Goal: Find specific page/section: Find specific page/section

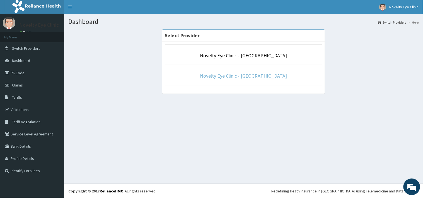
click at [258, 79] on link "Novelty Eye Clinic - [GEOGRAPHIC_DATA]" at bounding box center [243, 76] width 87 height 6
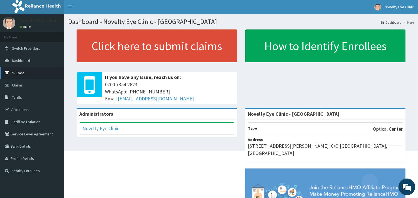
click at [14, 75] on link "PA Code" at bounding box center [32, 73] width 64 height 12
